Goal: Navigation & Orientation: Understand site structure

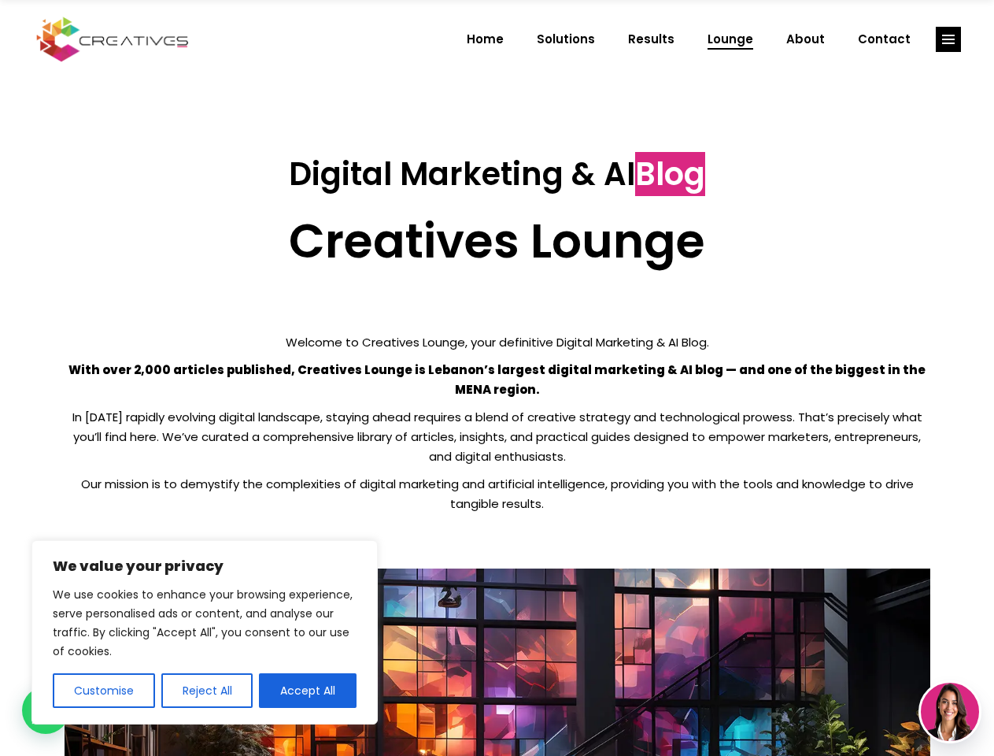
click at [497, 378] on p "With over 2,000 articles published, Creatives Lounge is Lebanon’s largest digit…" at bounding box center [498, 379] width 866 height 39
click at [103, 690] on button "Customise" at bounding box center [104, 690] width 102 height 35
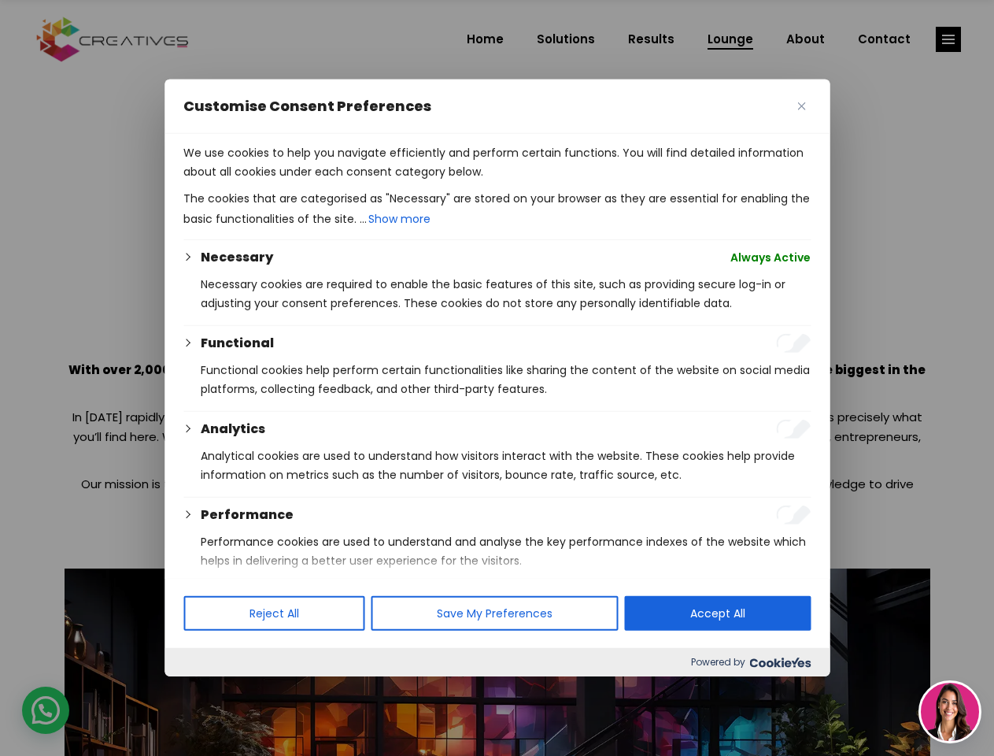
click at [206, 690] on div at bounding box center [497, 378] width 994 height 756
click at [308, 181] on p "We use cookies to help you navigate efficiently and perform certain functions. …" at bounding box center [496, 162] width 627 height 38
click at [948, 39] on div at bounding box center [497, 378] width 994 height 756
click at [950, 712] on img at bounding box center [950, 711] width 58 height 58
